Goal: Information Seeking & Learning: Learn about a topic

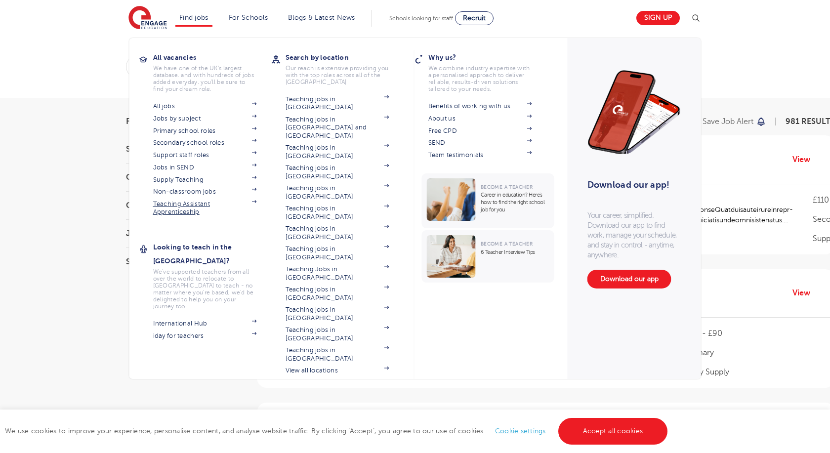
click at [163, 209] on link "Teaching Assistant Apprenticeship" at bounding box center [205, 208] width 104 height 16
click at [184, 195] on link "Non-classroom jobs" at bounding box center [205, 192] width 104 height 8
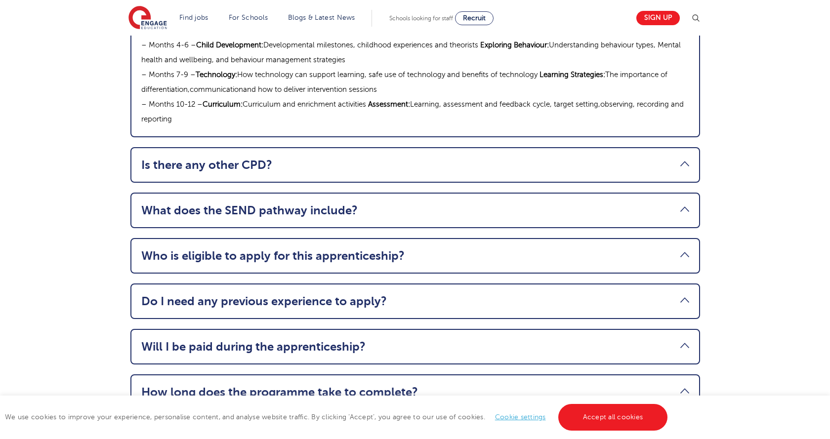
scroll to position [1196, 0]
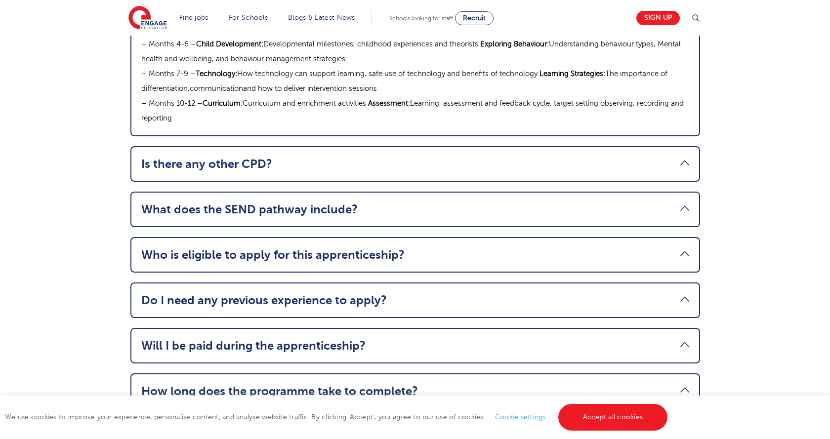
click at [295, 237] on li "Who is eligible to apply for this apprenticeship? You must be aged [DEMOGRAPHIC…" at bounding box center [414, 255] width 569 height 36
click at [292, 237] on li "Who is eligible to apply for this apprenticeship? You must be aged [DEMOGRAPHIC…" at bounding box center [414, 255] width 569 height 36
click at [298, 248] on link "Who is eligible to apply for this apprenticeship?" at bounding box center [415, 255] width 548 height 14
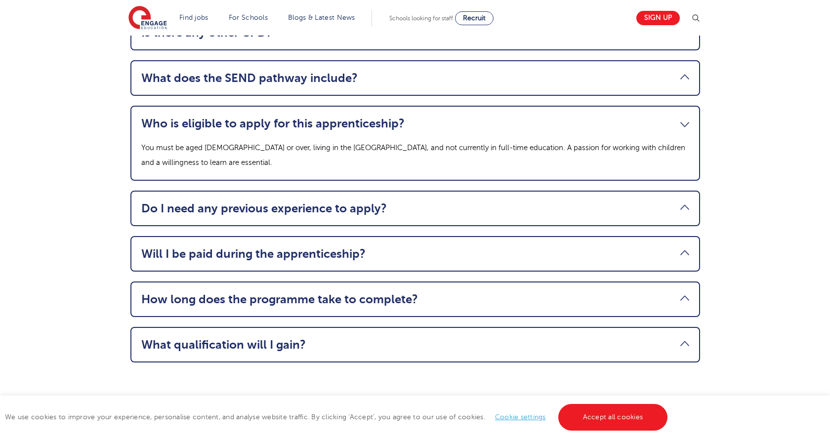
scroll to position [1181, 0]
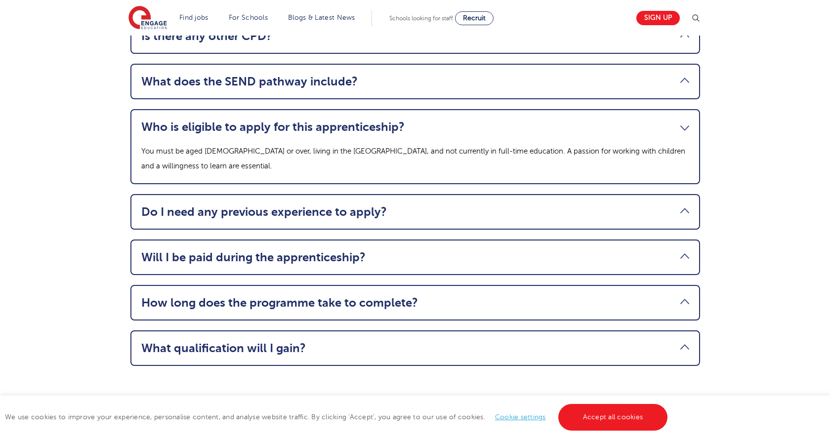
click at [315, 205] on link "Do I need any previous experience to apply?" at bounding box center [415, 212] width 548 height 14
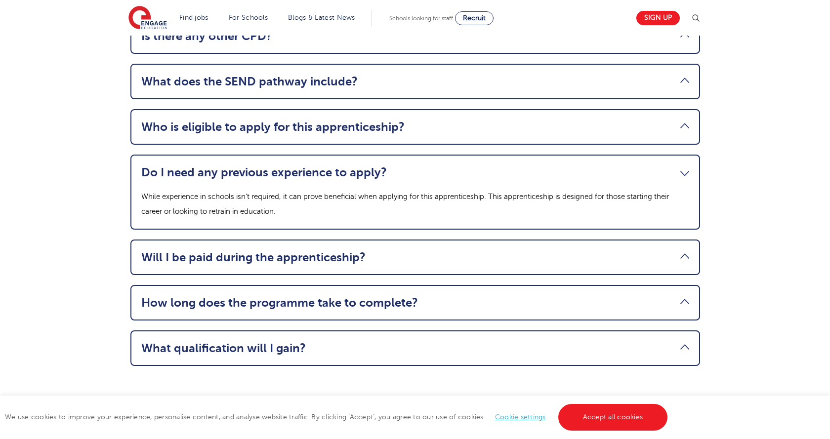
click at [320, 250] on link "Will I be paid during the apprenticeship?" at bounding box center [415, 257] width 548 height 14
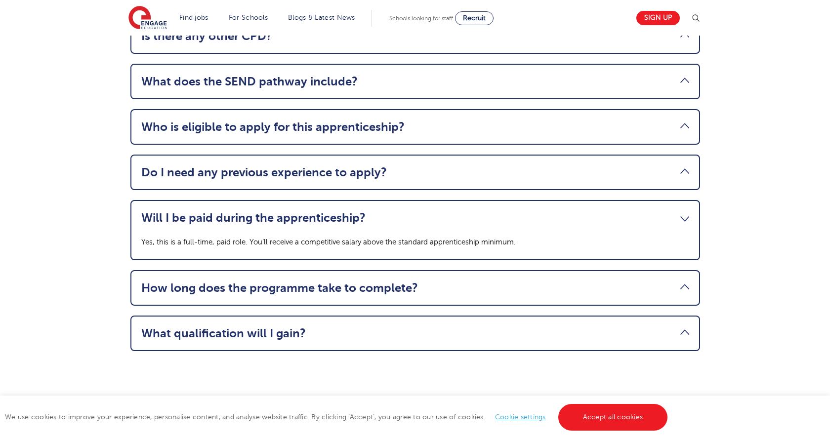
click at [312, 281] on link "How long does the programme take to complete?" at bounding box center [415, 288] width 548 height 14
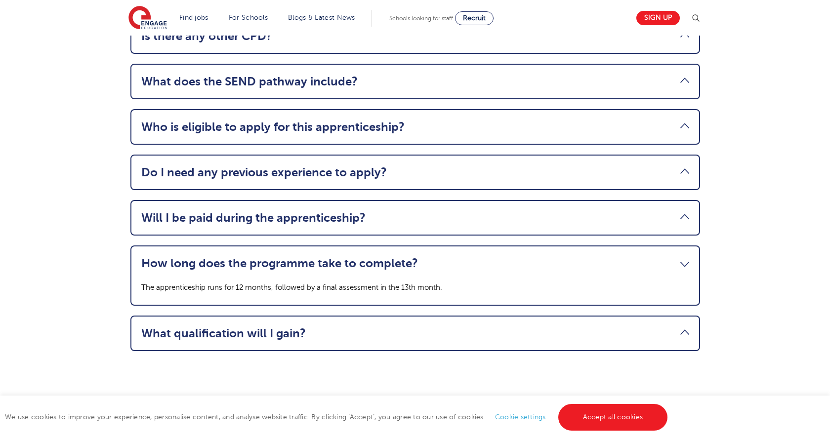
click at [300, 326] on link "What qualification will I gain?" at bounding box center [415, 333] width 548 height 14
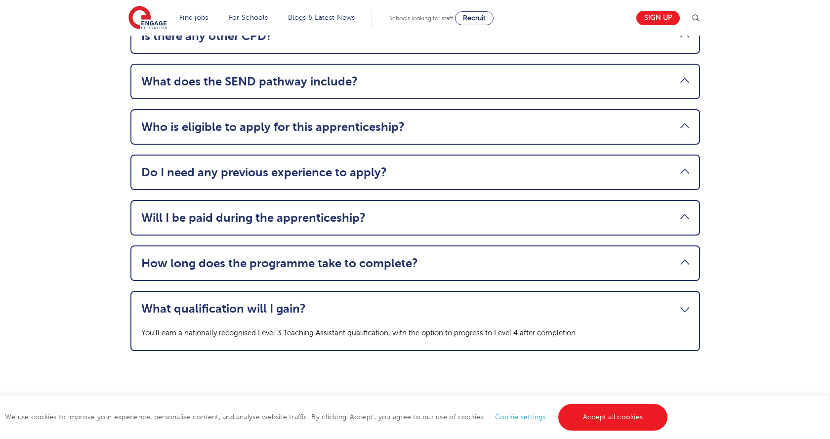
click at [297, 325] on p "You’ll earn a nationally recognised Level 3 Teaching Assistant qualification, w…" at bounding box center [415, 332] width 548 height 15
click at [295, 291] on li "What qualification will I gain? You’ll earn a nationally recognised Level 3 Tea…" at bounding box center [414, 321] width 569 height 60
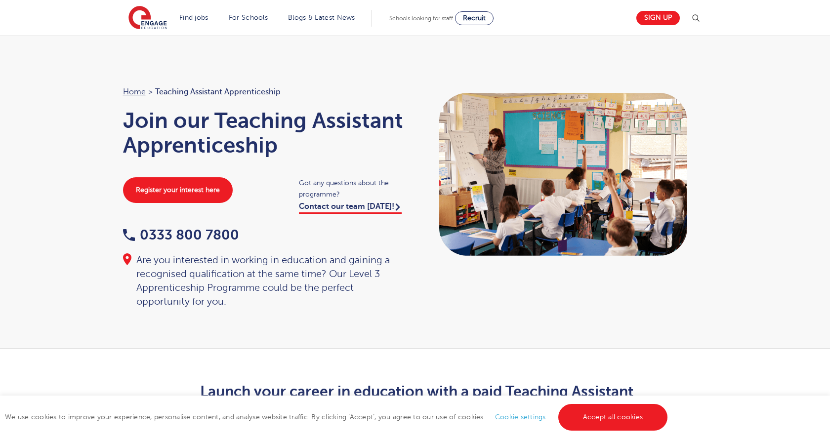
scroll to position [0, 0]
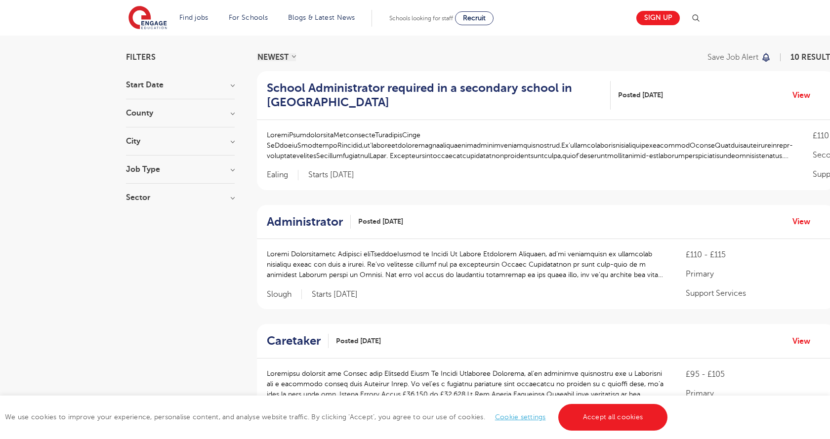
scroll to position [78, 0]
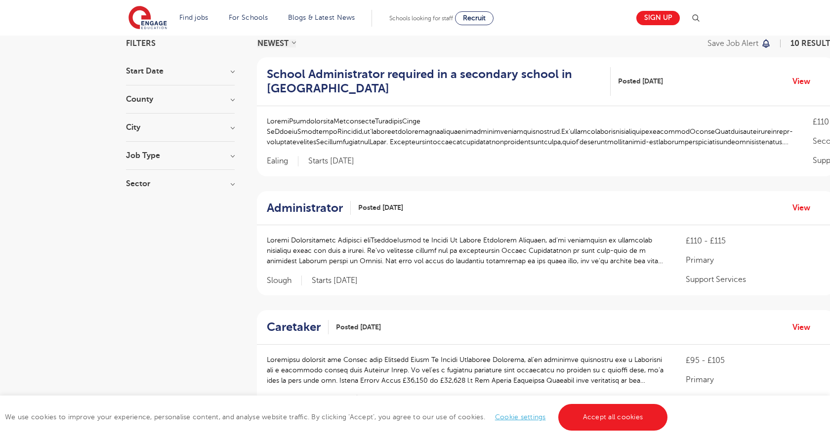
click at [316, 209] on h2 "Administrator" at bounding box center [305, 208] width 76 height 14
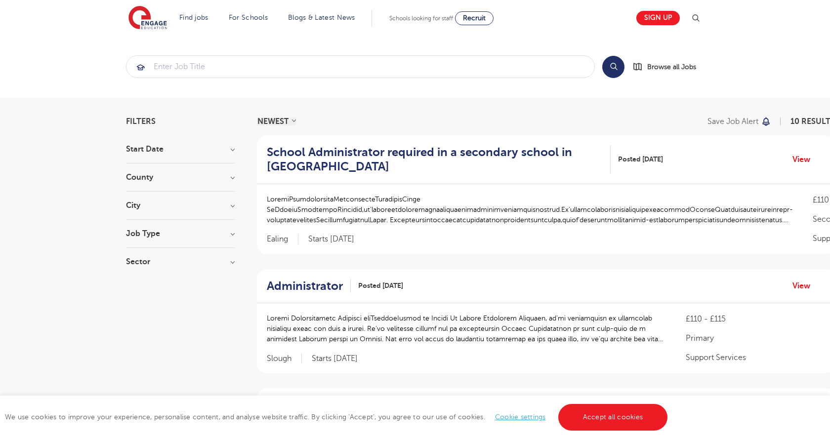
scroll to position [0, 0]
click at [195, 232] on h3 "Job Type" at bounding box center [180, 234] width 109 height 8
click at [192, 232] on h3 "Job Type" at bounding box center [180, 234] width 109 height 8
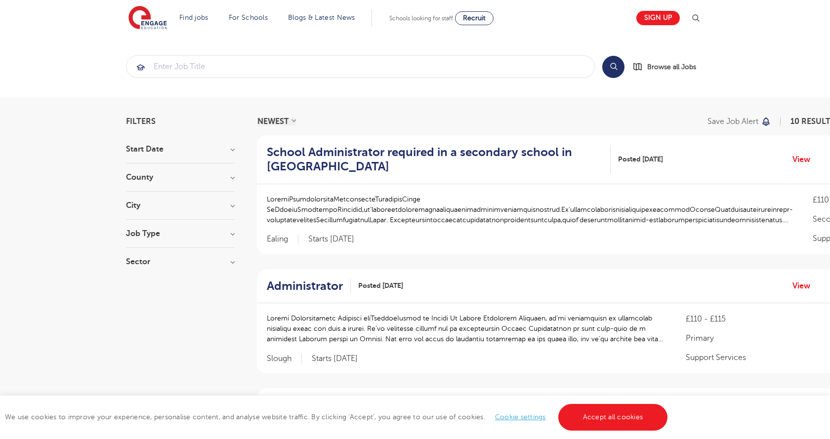
click at [188, 256] on section "Start Date September 5 October 3 November 2 Show more County Bradford 2 Ealing …" at bounding box center [180, 210] width 109 height 130
click at [188, 264] on h3 "Sector" at bounding box center [180, 262] width 109 height 8
click at [174, 205] on h3 "City" at bounding box center [180, 205] width 109 height 8
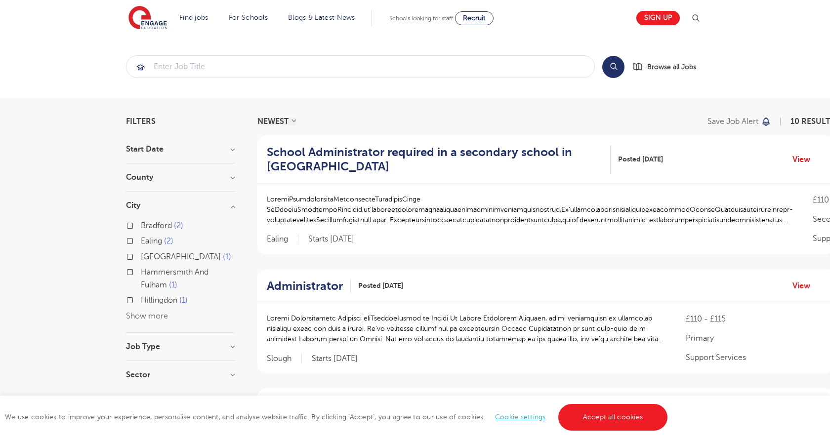
click at [147, 313] on button "Show more" at bounding box center [147, 316] width 42 height 9
click at [179, 212] on div "Bradford 2 Ealing 2 Greenwich 1 Hammersmith And Fulham 1 Hillingdon 1 Slough 1 …" at bounding box center [180, 281] width 109 height 144
click at [177, 176] on h3 "County" at bounding box center [180, 177] width 109 height 8
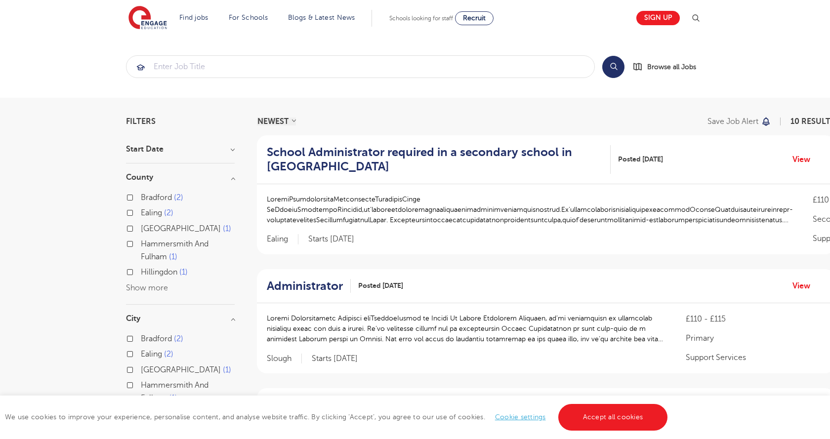
click at [177, 175] on h3 "County" at bounding box center [180, 177] width 109 height 8
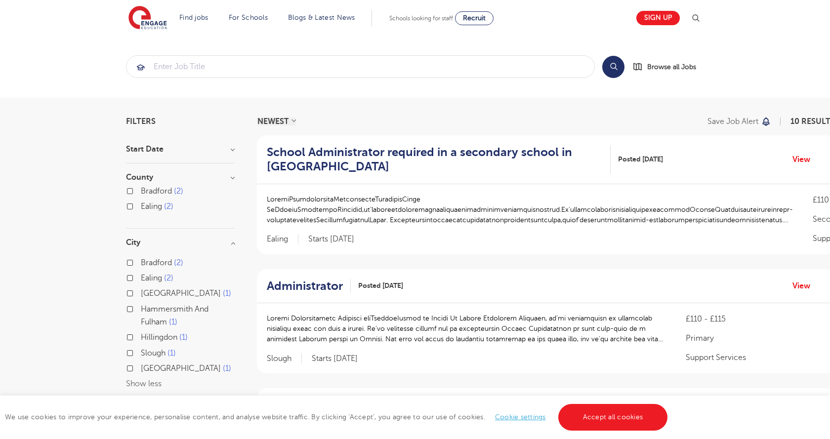
click at [177, 148] on h3 "Start Date" at bounding box center [180, 149] width 109 height 8
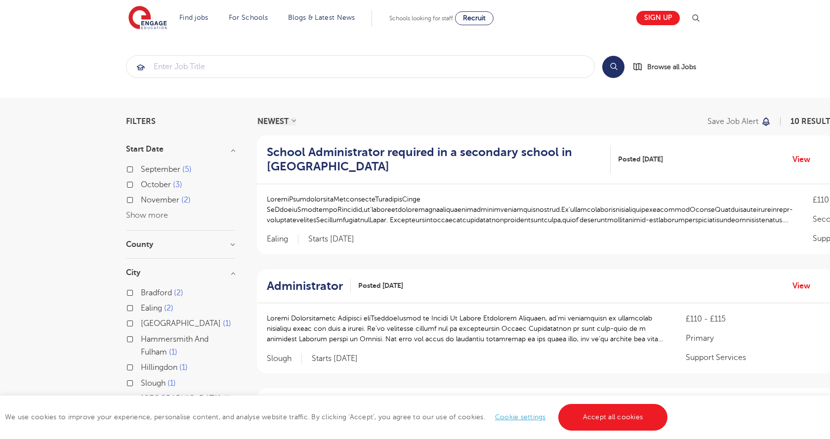
click at [177, 148] on h3 "Start Date" at bounding box center [180, 149] width 109 height 8
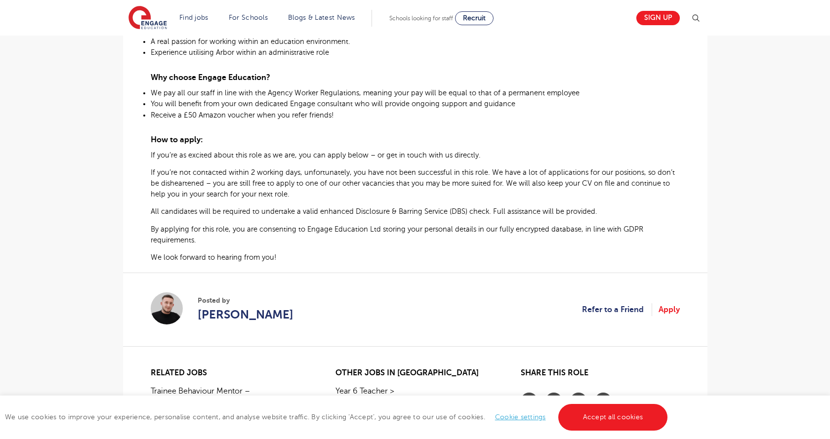
scroll to position [537, 0]
